Goal: Task Accomplishment & Management: Use online tool/utility

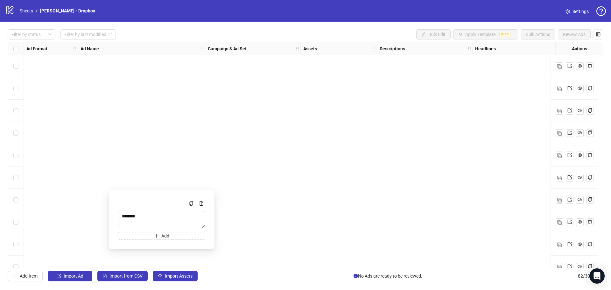
scroll to position [1616, 263]
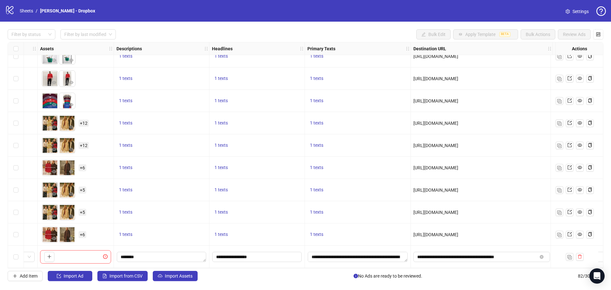
click at [250, 180] on div "1 texts" at bounding box center [256, 190] width 95 height 22
click at [543, 255] on icon "close-circle" at bounding box center [542, 257] width 4 height 4
click at [515, 254] on input "text" at bounding box center [474, 256] width 115 height 7
paste input "**********"
type input "**********"
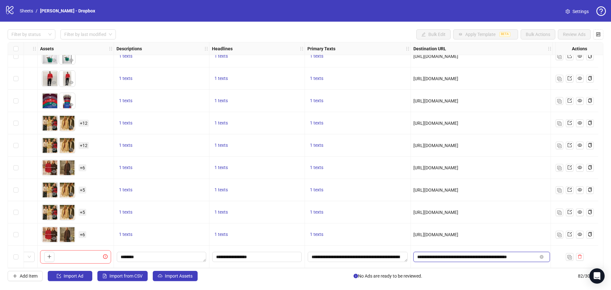
scroll to position [1616, 25]
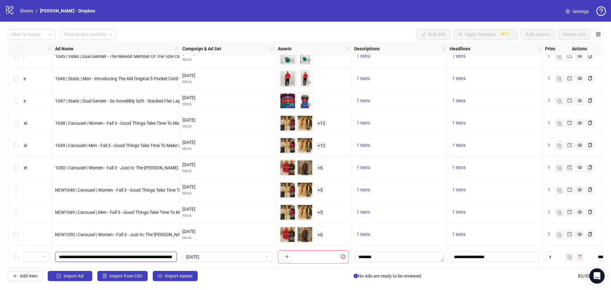
click at [122, 257] on input "**********" at bounding box center [115, 256] width 113 height 7
drag, startPoint x: 71, startPoint y: 261, endPoint x: 63, endPoint y: 262, distance: 8.4
click at [63, 262] on div "Filter by status Filter by last modified Bulk Edit Apply Template BETA Bulk Act…" at bounding box center [305, 155] width 611 height 267
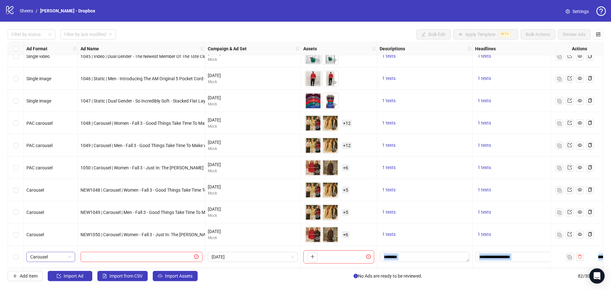
click at [59, 257] on span "Carousel" at bounding box center [50, 257] width 41 height 10
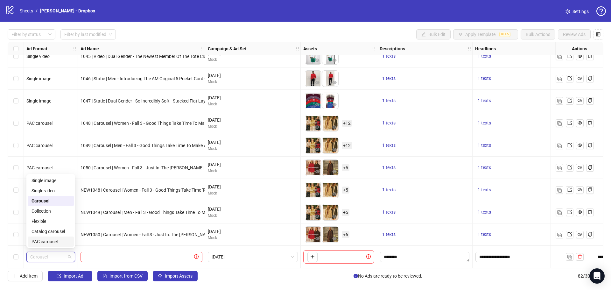
click at [61, 242] on div "PAC carousel" at bounding box center [50, 241] width 38 height 7
click at [314, 254] on icon "plus" at bounding box center [312, 256] width 4 height 4
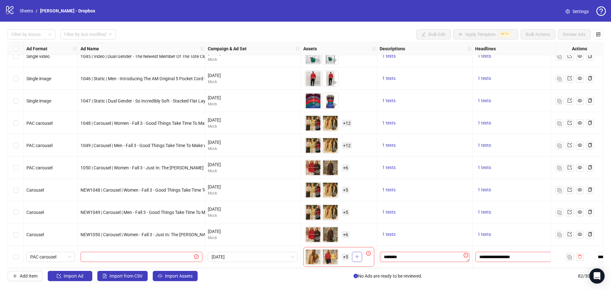
click at [356, 257] on button "button" at bounding box center [357, 257] width 10 height 10
click at [347, 256] on span "+ 12" at bounding box center [347, 256] width 10 height 7
click at [346, 257] on span "+ 12" at bounding box center [347, 256] width 10 height 7
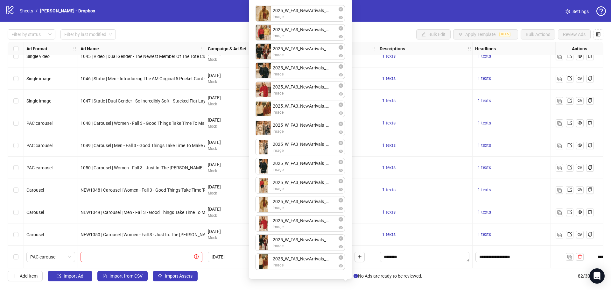
scroll to position [1584, 0]
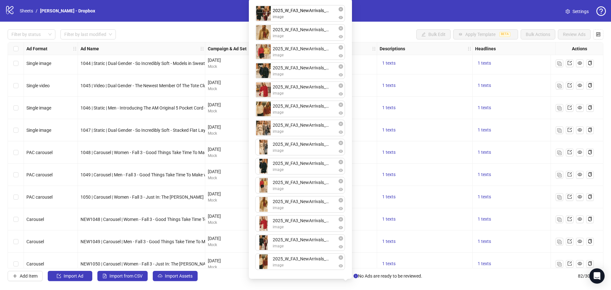
drag, startPoint x: 267, startPoint y: 57, endPoint x: 267, endPoint y: 23, distance: 34.4
click at [267, 23] on div "2025_W_FA3_NewArrivals_1x1_2.png image 2025_W_FA3_NewArrivals_1x1_7.png image 2…" at bounding box center [300, 139] width 95 height 272
drag, startPoint x: 264, startPoint y: 94, endPoint x: 265, endPoint y: 56, distance: 38.5
click at [265, 56] on div "2025_W_FA3_NewArrivals_1x1_1.png image 2025_W_FA3_NewArrivals_1x1_2.png image 2…" at bounding box center [300, 139] width 95 height 272
drag, startPoint x: 263, startPoint y: 111, endPoint x: 265, endPoint y: 80, distance: 31.2
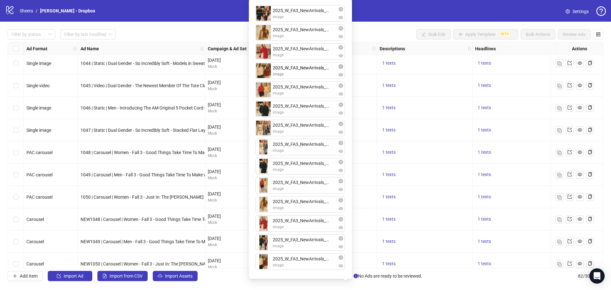
click at [266, 72] on div "2025_W_FA3_NewArrivals_1x1_1.png image 2025_W_FA3_NewArrivals_1x1_2.png image 2…" at bounding box center [300, 139] width 95 height 272
drag, startPoint x: 263, startPoint y: 132, endPoint x: 267, endPoint y: 55, distance: 76.5
click at [267, 55] on div "2025_W_FA3_NewArrivals_1x1_1.png image 2025_W_FA3_NewArrivals_1x1_2.png image 2…" at bounding box center [300, 139] width 95 height 272
drag, startPoint x: 264, startPoint y: 131, endPoint x: 267, endPoint y: 112, distance: 19.6
click at [267, 112] on div "2025_W_FA3_NewArrivals_1x1_1.png image 2025_W_FA3_NewArrivals_1x1_2.png image 2…" at bounding box center [300, 139] width 95 height 272
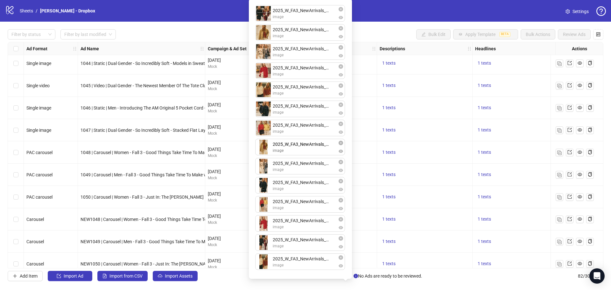
drag, startPoint x: 264, startPoint y: 209, endPoint x: 267, endPoint y: 160, distance: 48.4
click at [267, 160] on div "2025_W_FA3_NewArrivals_1x1_1.png image 2025_W_FA3_NewArrivals_1x1_2.png image 2…" at bounding box center [300, 139] width 95 height 272
drag, startPoint x: 264, startPoint y: 227, endPoint x: 263, endPoint y: 186, distance: 41.0
click at [263, 186] on div "2025_W_FA3_NewArrivals_1x1_1.png image 2025_W_FA3_NewArrivals_1x1_2.png image 2…" at bounding box center [300, 139] width 95 height 272
drag, startPoint x: 259, startPoint y: 262, endPoint x: 261, endPoint y: 209, distance: 53.5
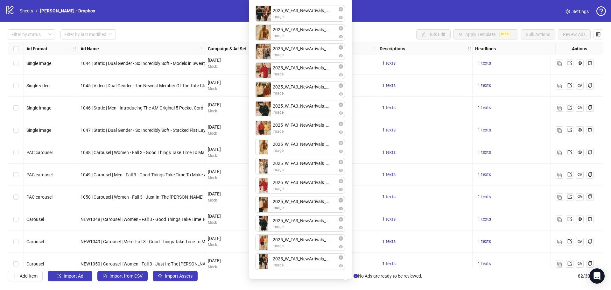
click at [261, 209] on div "2025_W_FA3_NewArrivals_1x1_1.png image 2025_W_FA3_NewArrivals_1x1_2.png image 2…" at bounding box center [300, 139] width 95 height 272
drag, startPoint x: 262, startPoint y: 261, endPoint x: 265, endPoint y: 151, distance: 110.5
click at [265, 151] on div "2025_W_FA3_NewArrivals_1x1_1.png image 2025_W_FA3_NewArrivals_1x1_2.png image 2…" at bounding box center [300, 139] width 95 height 272
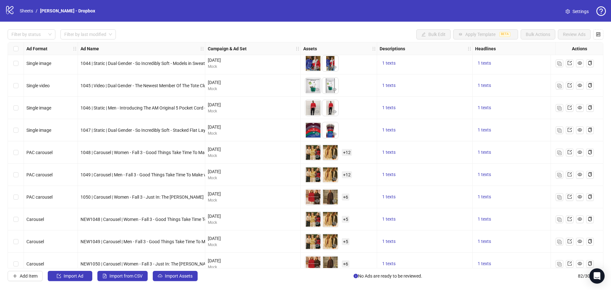
click at [194, 232] on div "NEW1049 | Carousel | Men - Fall 3 - Good Things Take Time To Make v2 | Editoria…" at bounding box center [141, 241] width 127 height 22
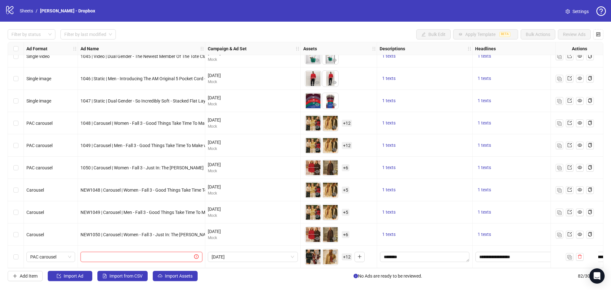
click at [119, 254] on input "text" at bounding box center [138, 256] width 108 height 7
click at [118, 253] on input "text" at bounding box center [138, 256] width 108 height 7
paste input "**********"
type input "**********"
click at [122, 253] on input "text" at bounding box center [138, 256] width 108 height 7
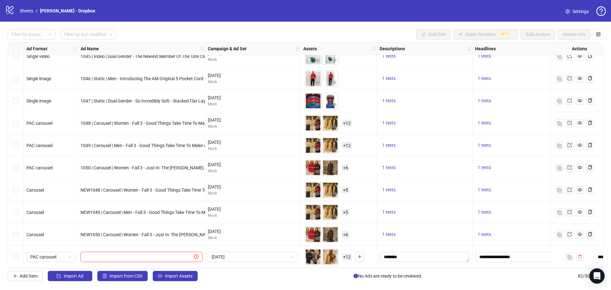
paste input "**********"
type input "**********"
click at [160, 237] on div "NEW1050 | Carousel | Women - Fall 3 - Just In: The [PERSON_NAME] | Editorial - …" at bounding box center [141, 234] width 127 height 22
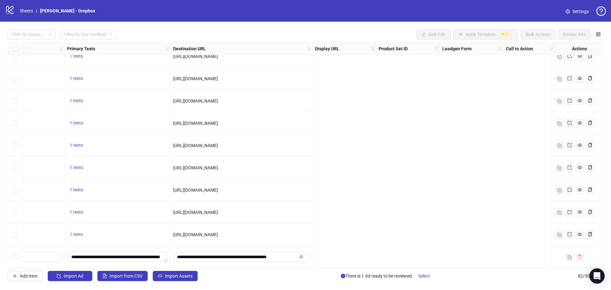
scroll to position [1616, 0]
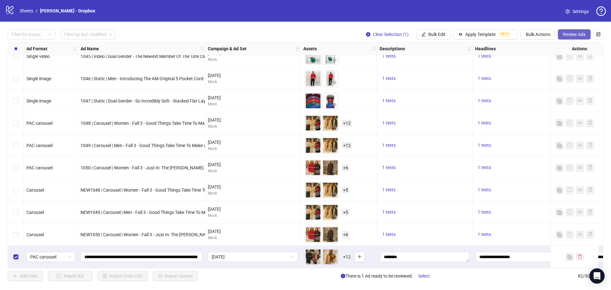
click at [566, 34] on span "Review Ads" at bounding box center [574, 34] width 23 height 5
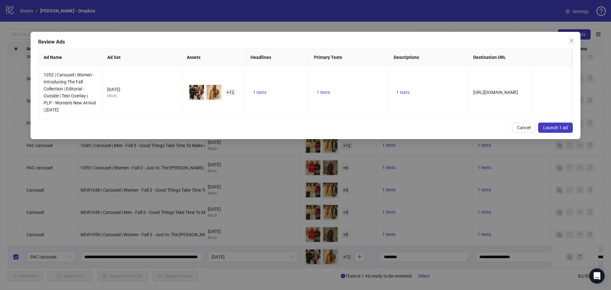
click at [557, 130] on span "Launch 1 ad" at bounding box center [555, 127] width 24 height 5
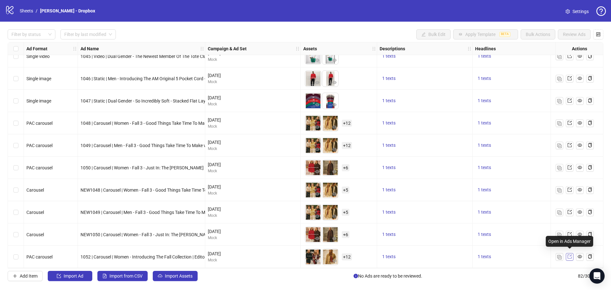
click at [571, 254] on icon "export" at bounding box center [569, 256] width 4 height 4
click at [12, 254] on div "Select row 82" at bounding box center [16, 257] width 16 height 22
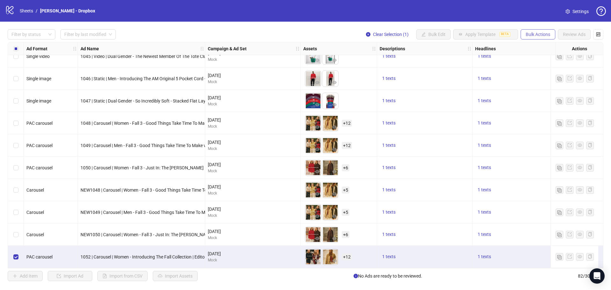
click at [545, 31] on button "Bulk Actions" at bounding box center [538, 34] width 35 height 10
click at [560, 69] on span "Duplicate with assets" at bounding box center [547, 67] width 44 height 7
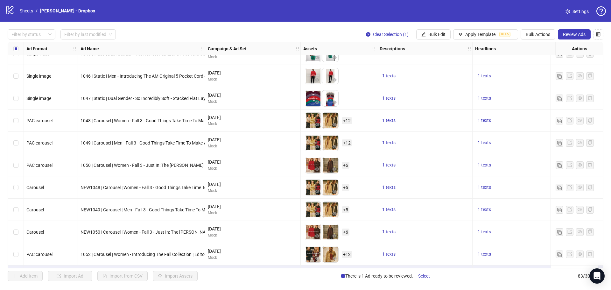
scroll to position [1638, 0]
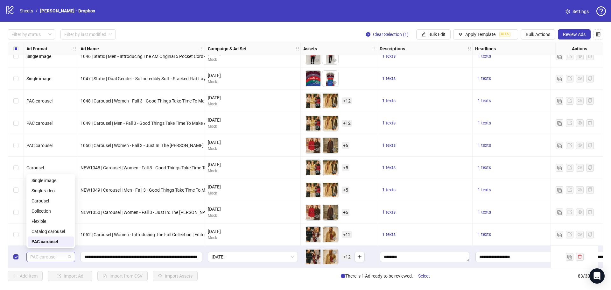
click at [68, 254] on span "PAC carousel" at bounding box center [50, 257] width 41 height 10
click at [67, 199] on div "Carousel" at bounding box center [50, 200] width 38 height 7
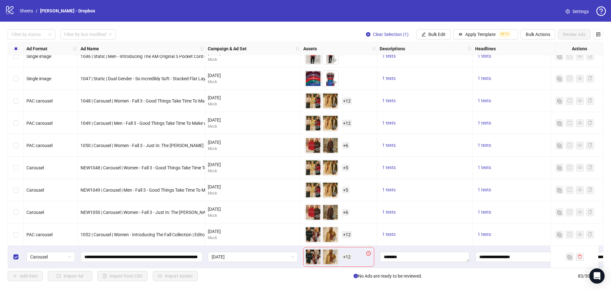
click at [345, 255] on span "+ 12" at bounding box center [347, 256] width 10 height 7
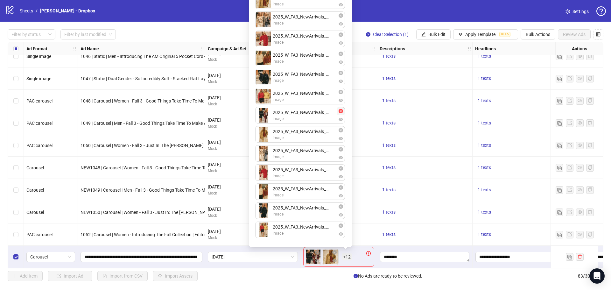
click at [342, 112] on icon "close-circle" at bounding box center [341, 111] width 4 height 4
click at [340, 132] on icon "close-circle" at bounding box center [341, 130] width 4 height 4
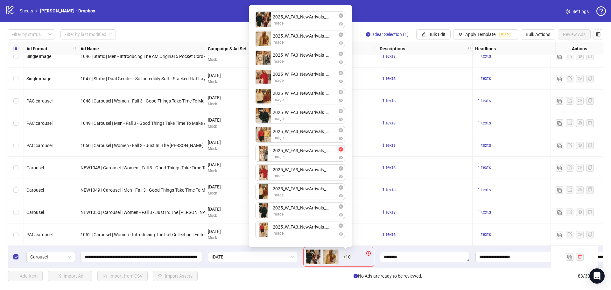
click at [340, 150] on icon "close-circle" at bounding box center [341, 149] width 4 height 4
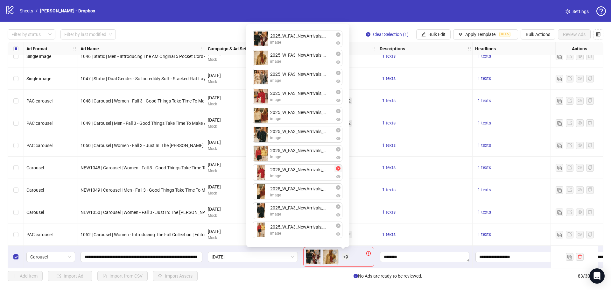
click at [339, 169] on icon "close-circle" at bounding box center [338, 168] width 4 height 4
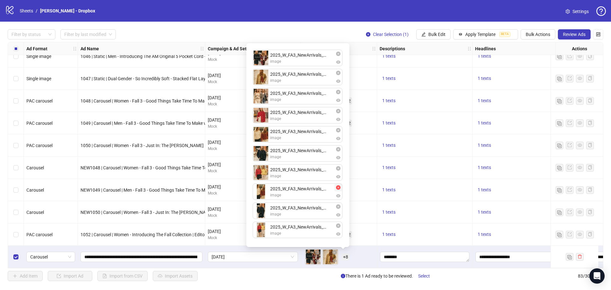
click at [338, 188] on icon "close-circle" at bounding box center [338, 187] width 4 height 4
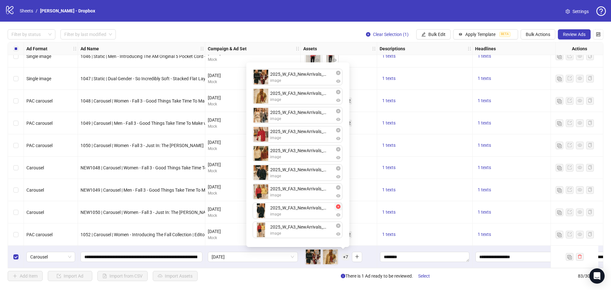
click at [339, 205] on icon "close-circle" at bounding box center [338, 206] width 4 height 4
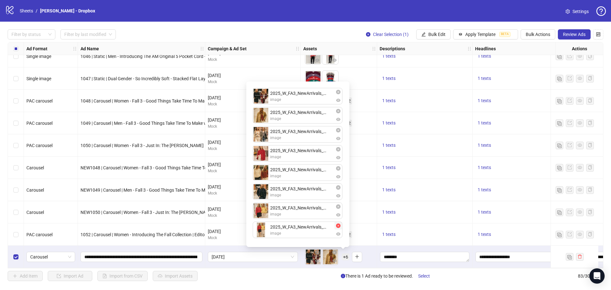
click at [339, 227] on icon "close-circle" at bounding box center [338, 225] width 4 height 4
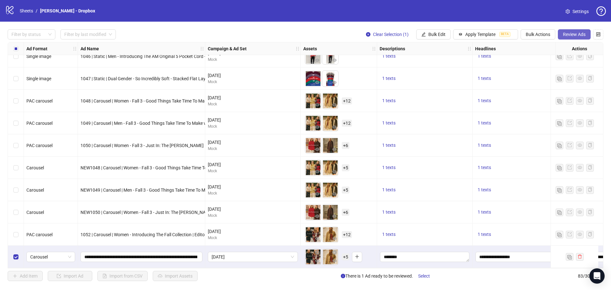
click at [583, 35] on span "Review Ads" at bounding box center [574, 34] width 23 height 5
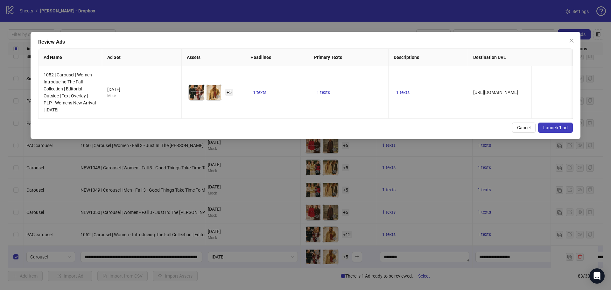
click at [555, 130] on span "Launch 1 ad" at bounding box center [555, 127] width 24 height 5
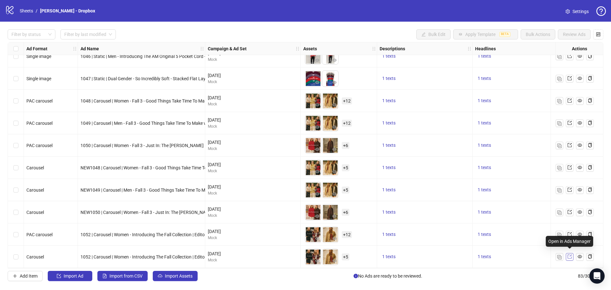
click at [571, 254] on icon "export" at bounding box center [569, 256] width 4 height 4
click at [149, 159] on div "NEW1048 | Carousel | Women - Fall 3 - Good Things Take Time To Make v1 | Editor…" at bounding box center [141, 168] width 127 height 22
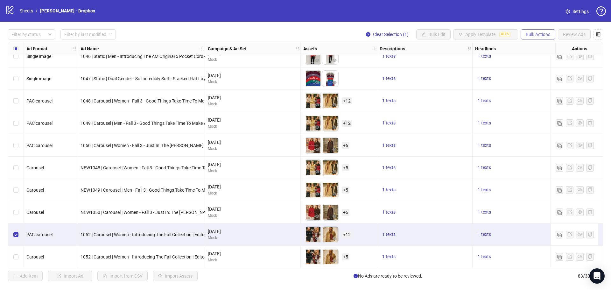
click at [541, 35] on span "Bulk Actions" at bounding box center [538, 34] width 24 height 5
click at [542, 91] on span "Export" at bounding box center [547, 88] width 44 height 7
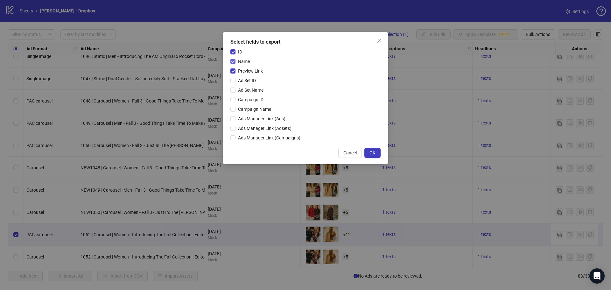
click at [241, 59] on span "Name" at bounding box center [243, 61] width 17 height 7
click at [243, 69] on span "Preview Link" at bounding box center [250, 70] width 30 height 7
click at [375, 153] on span "OK" at bounding box center [372, 152] width 6 height 5
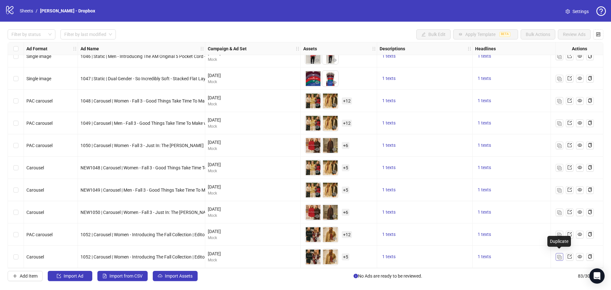
click at [558, 258] on button "button" at bounding box center [560, 257] width 8 height 8
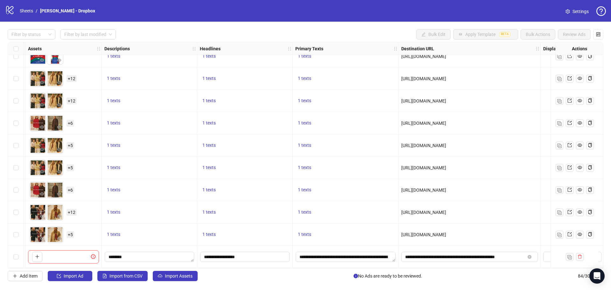
scroll to position [1660, 275]
click at [327, 255] on textarea "**********" at bounding box center [346, 257] width 100 height 10
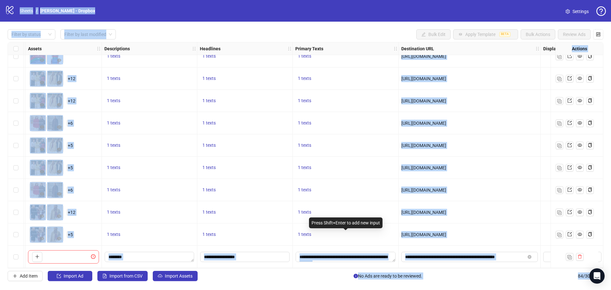
click at [346, 222] on div "Press Shift+Enter to add new input" at bounding box center [345, 222] width 73 height 11
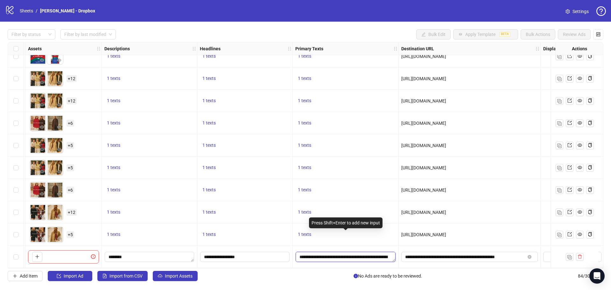
click at [317, 252] on textarea "**********" at bounding box center [346, 257] width 100 height 10
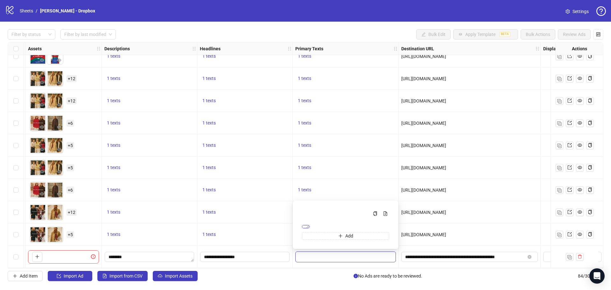
click at [310, 225] on textarea "**********" at bounding box center [306, 226] width 8 height 3
click at [353, 171] on div "1 texts" at bounding box center [346, 168] width 106 height 22
click at [532, 255] on span at bounding box center [530, 256] width 8 height 7
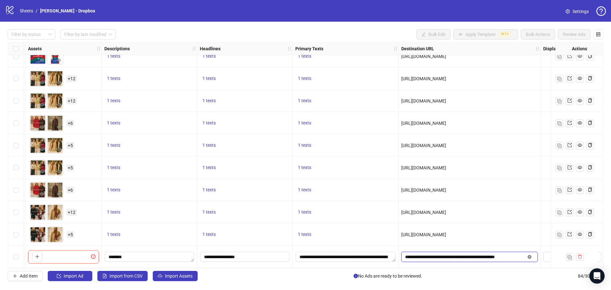
click at [530, 255] on icon "close-circle" at bounding box center [530, 257] width 4 height 4
click at [515, 255] on input "text" at bounding box center [462, 256] width 115 height 7
paste input "**********"
type input "**********"
click at [365, 226] on div "1 texts" at bounding box center [346, 234] width 106 height 22
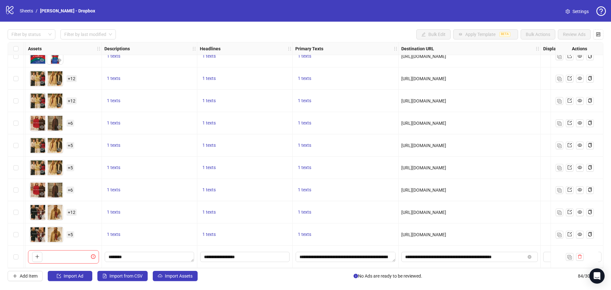
drag, startPoint x: 211, startPoint y: 268, endPoint x: 142, endPoint y: 267, distance: 69.1
click at [142, 267] on div "Ad Format Ad Name Campaign & Ad Set Assets Descriptions Headlines Primary Texts…" at bounding box center [306, 155] width 596 height 226
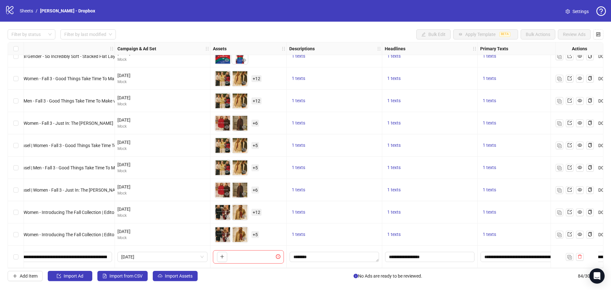
scroll to position [1660, 91]
click at [226, 258] on button "button" at bounding box center [222, 257] width 10 height 10
click at [254, 256] on span "+ 3" at bounding box center [255, 256] width 8 height 7
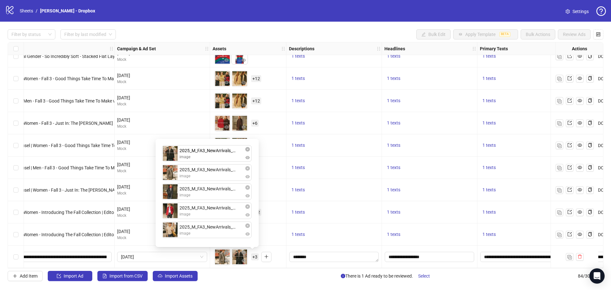
drag, startPoint x: 170, startPoint y: 176, endPoint x: 171, endPoint y: 157, distance: 19.4
click at [171, 157] on div "2025_M_FA3_NewArrivals_1x1_4.png image 2025_M_FA3_NewArrivals_1x1_1.png image 2…" at bounding box center [206, 193] width 95 height 101
drag, startPoint x: 170, startPoint y: 215, endPoint x: 172, endPoint y: 178, distance: 36.3
click at [172, 178] on div "2025_M_FA3_NewArrivals_1x1_1.png image 2025_M_FA3_NewArrivals_1x1_4.png image 2…" at bounding box center [206, 193] width 95 height 101
drag, startPoint x: 170, startPoint y: 230, endPoint x: 171, endPoint y: 178, distance: 52.8
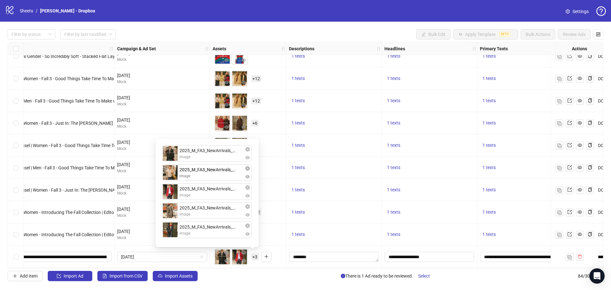
click at [171, 178] on div "2025_M_FA3_NewArrivals_1x1_1.png image 2025_M_FA3_NewArrivals_1x1_3.png image 2…" at bounding box center [206, 193] width 95 height 101
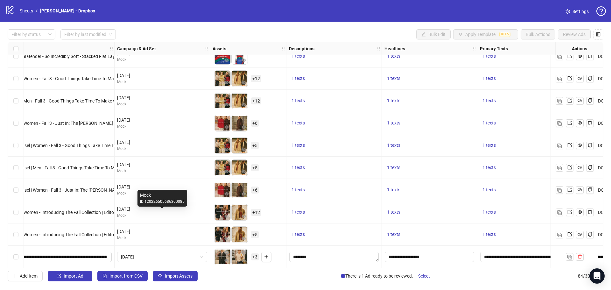
click at [145, 213] on div "Mock" at bounding box center [162, 216] width 90 height 6
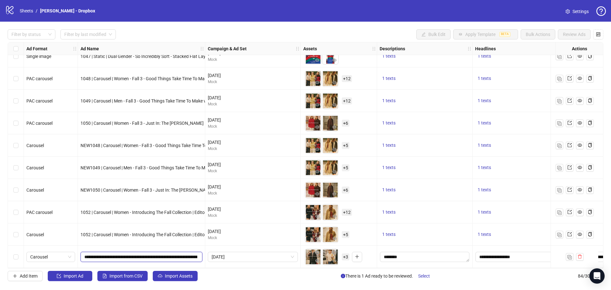
click at [100, 253] on input "**********" at bounding box center [140, 256] width 113 height 7
paste input "text"
type input "**********"
click at [105, 241] on div "1052 | Carousel | Women - Introducing The Fall Collection | Editorial - Outside…" at bounding box center [141, 234] width 127 height 22
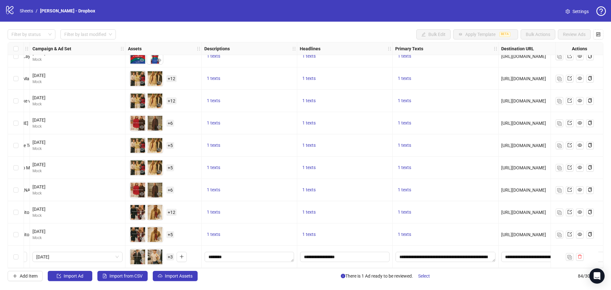
scroll to position [1660, 120]
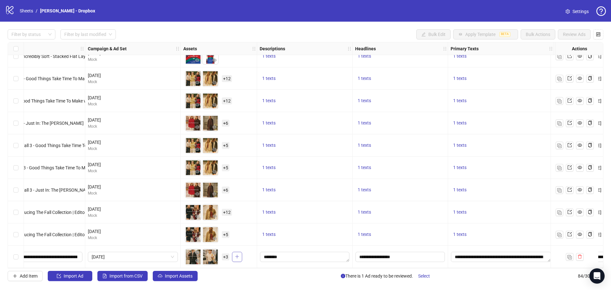
click at [238, 255] on icon "plus" at bounding box center [237, 256] width 4 height 4
click at [225, 257] on span "+ 8" at bounding box center [226, 256] width 8 height 7
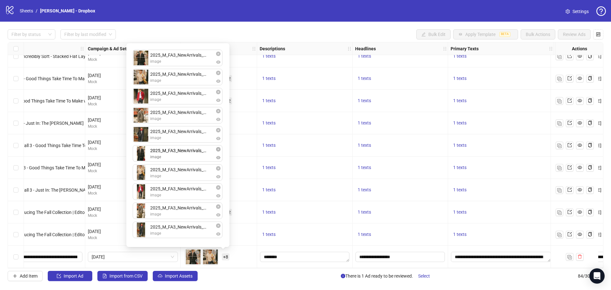
drag, startPoint x: 141, startPoint y: 231, endPoint x: 142, endPoint y: 161, distance: 70.3
click at [142, 161] on div "2025_M_FA3_NewArrivals_1x1_1.png image 2025_M_FA3_NewArrivals_1x1_2.png image 2…" at bounding box center [177, 145] width 95 height 196
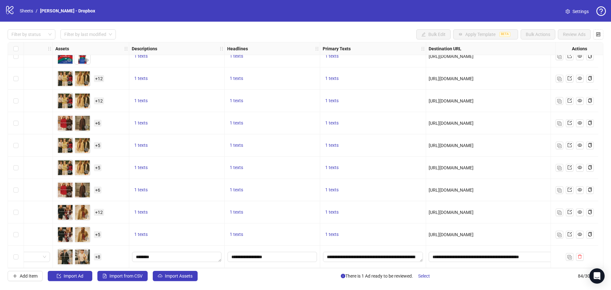
scroll to position [1660, 0]
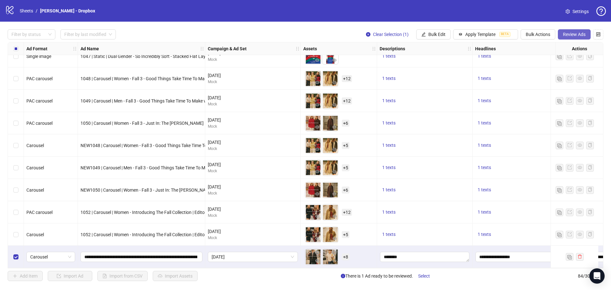
click at [577, 34] on span "Review Ads" at bounding box center [574, 34] width 23 height 5
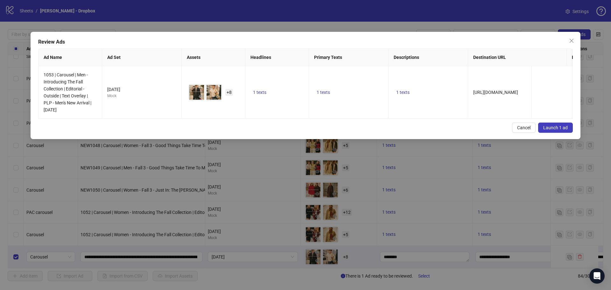
click at [560, 130] on span "Launch 1 ad" at bounding box center [555, 127] width 24 height 5
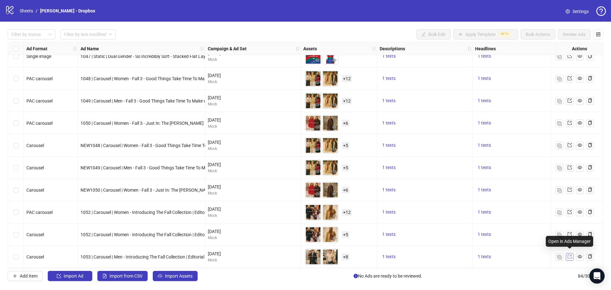
click at [570, 255] on icon "export" at bounding box center [569, 257] width 4 height 4
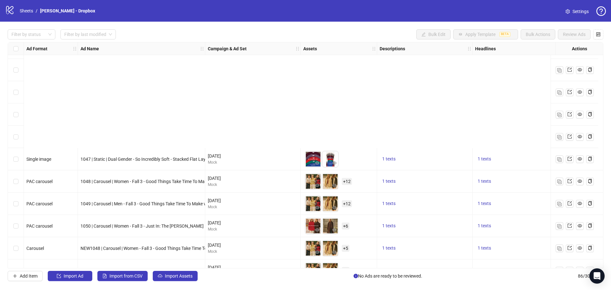
scroll to position [1705, 0]
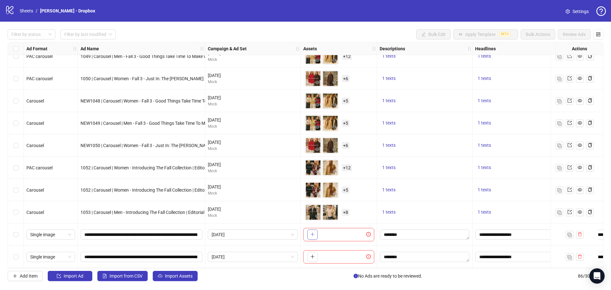
click at [316, 232] on button "button" at bounding box center [312, 234] width 10 height 10
click at [313, 258] on button "button" at bounding box center [312, 257] width 10 height 10
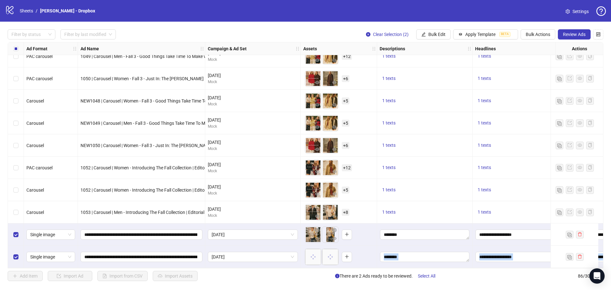
drag, startPoint x: 174, startPoint y: 264, endPoint x: 186, endPoint y: 266, distance: 12.5
click at [186, 266] on div "Ad Format Ad Name Campaign & Ad Set Assets Descriptions Headlines Primary Texts…" at bounding box center [306, 155] width 596 height 226
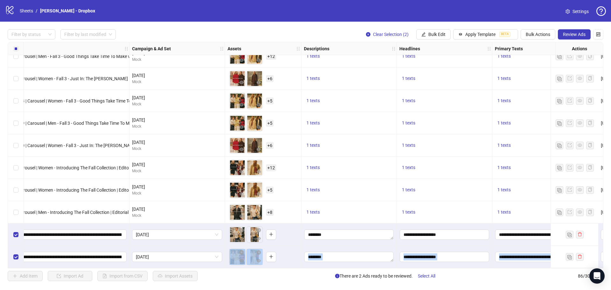
click at [287, 248] on div "To pick up a draggable item, press the space bar. While dragging, use the arrow…" at bounding box center [262, 257] width 71 height 20
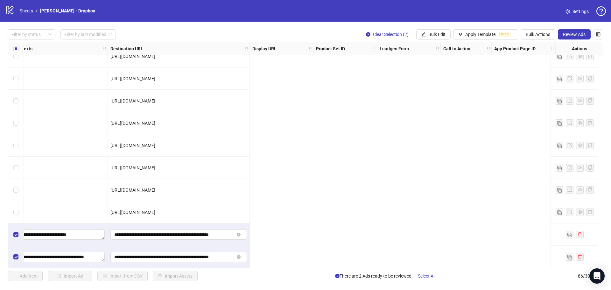
scroll to position [1705, 0]
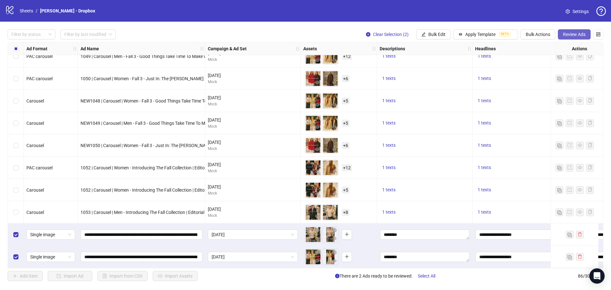
click at [590, 37] on button "Review Ads" at bounding box center [574, 34] width 33 height 10
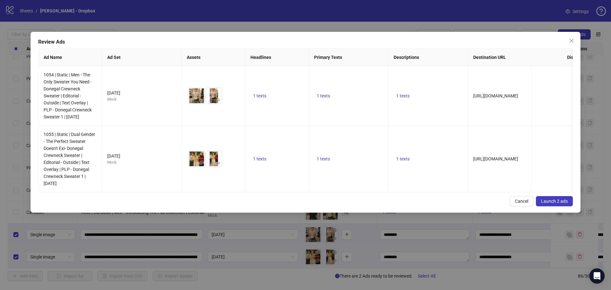
click at [557, 204] on span "Launch 2 ads" at bounding box center [554, 201] width 27 height 5
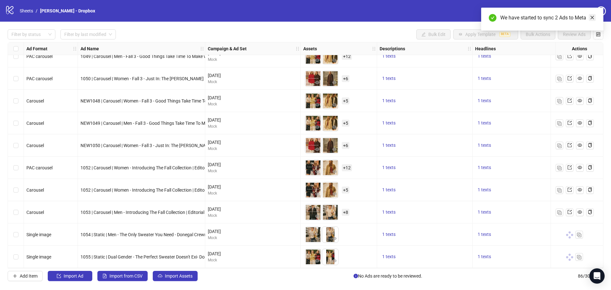
click at [592, 15] on icon "close" at bounding box center [592, 17] width 4 height 4
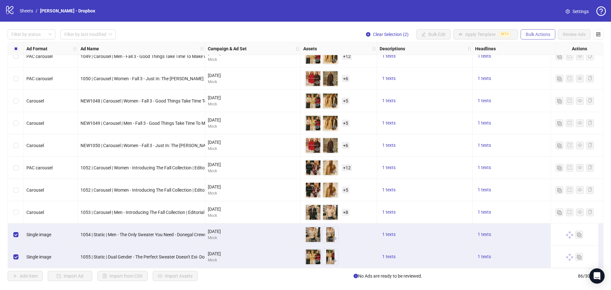
click at [542, 36] on span "Bulk Actions" at bounding box center [538, 34] width 24 height 5
click at [438, 18] on div "logo/logo-mobile Sheets / Alex Mill - Dropbox Settings" at bounding box center [305, 11] width 611 height 22
click at [546, 33] on span "Bulk Actions" at bounding box center [538, 34] width 24 height 5
click at [546, 86] on span "Export" at bounding box center [547, 88] width 44 height 7
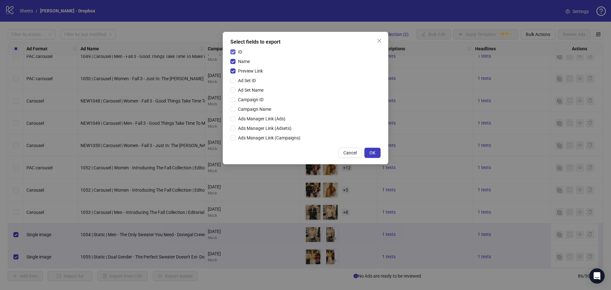
click at [239, 53] on span "ID" at bounding box center [239, 51] width 9 height 7
click at [242, 62] on span "Name" at bounding box center [243, 61] width 17 height 7
click at [379, 150] on button "OK" at bounding box center [372, 153] width 16 height 10
